Goal: Task Accomplishment & Management: Complete application form

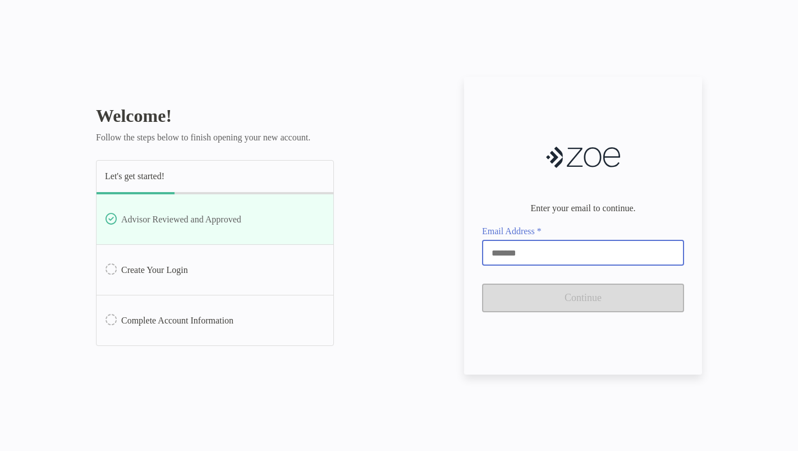
click at [524, 253] on input "Email Address *" at bounding box center [583, 253] width 200 height 10
type input "**********"
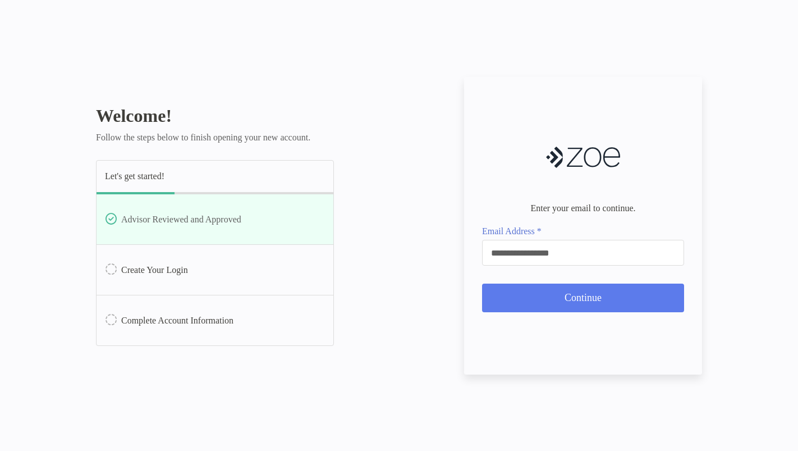
click at [524, 296] on button "Continue" at bounding box center [583, 298] width 202 height 29
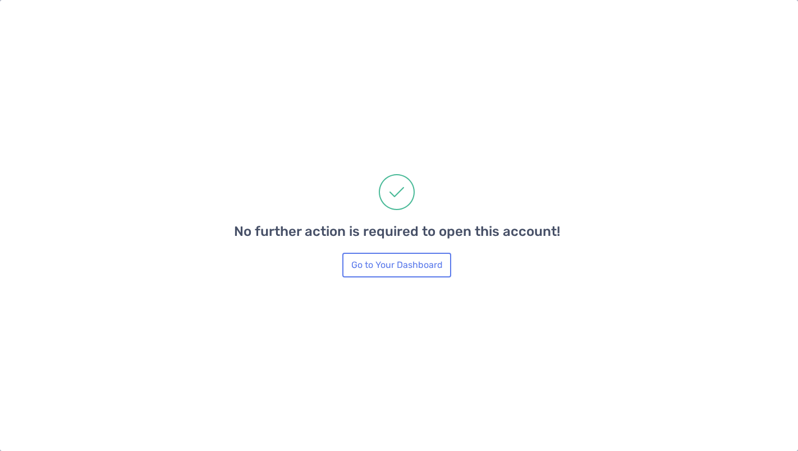
click at [396, 269] on button "Go to Your Dashboard" at bounding box center [396, 265] width 109 height 25
